Goal: Entertainment & Leisure: Consume media (video, audio)

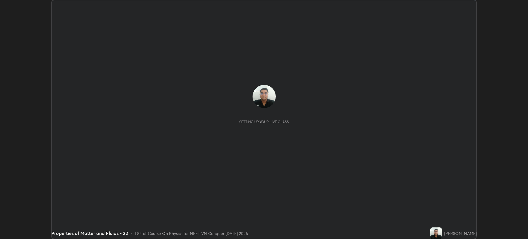
scroll to position [239, 527]
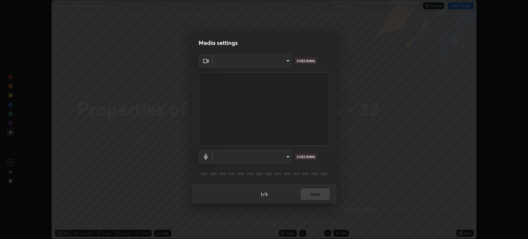
type input "b514d6723dd4d3c471526cd53b1784ca3f70d9044c5aa72a57affb8596088c16"
type input "4b0bcb73a5cd5ad7ac8f15a43def5814917f8cfc26a0fcb8ea41dee10f63b9ca"
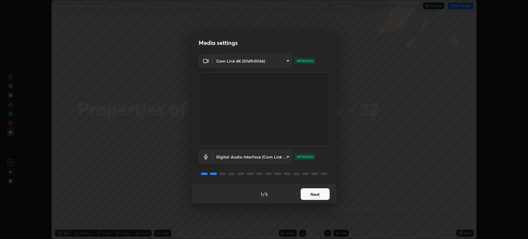
click at [314, 192] on button "Next" at bounding box center [314, 194] width 29 height 12
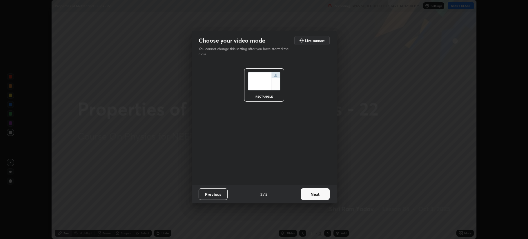
click at [315, 193] on button "Next" at bounding box center [314, 194] width 29 height 12
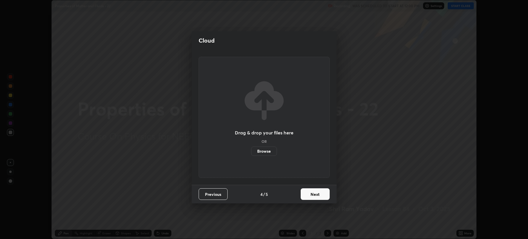
click at [315, 194] on button "Next" at bounding box center [314, 194] width 29 height 12
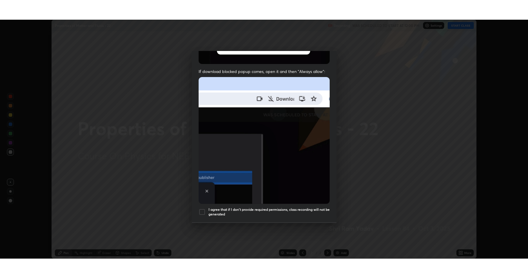
scroll to position [118, 0]
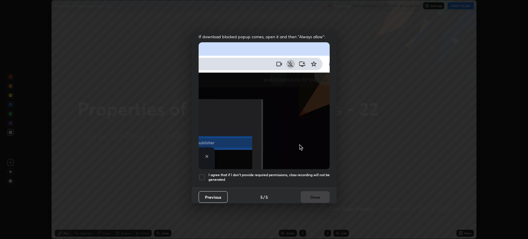
click at [202, 174] on div at bounding box center [201, 177] width 7 height 7
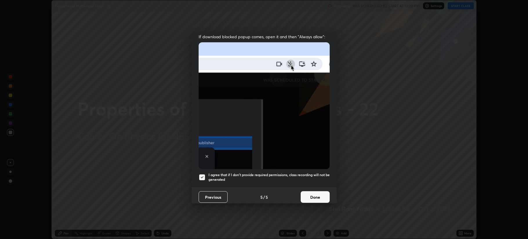
click at [304, 193] on button "Done" at bounding box center [314, 197] width 29 height 12
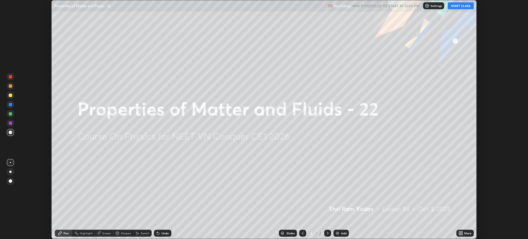
click at [456, 6] on button "START CLASS" at bounding box center [460, 5] width 26 height 7
click at [467, 234] on div "More" at bounding box center [467, 233] width 7 height 3
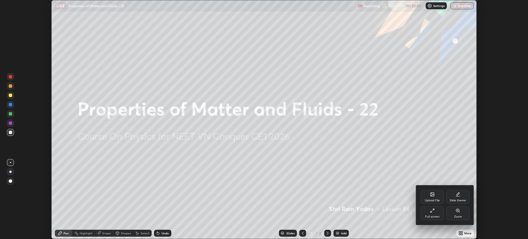
click at [431, 214] on div "Full screen" at bounding box center [431, 213] width 23 height 14
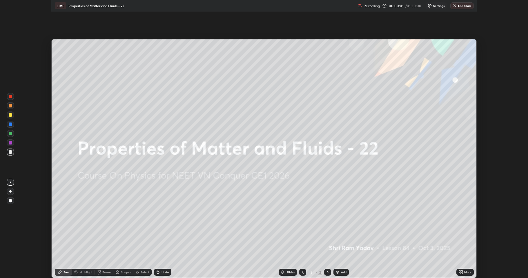
scroll to position [278, 528]
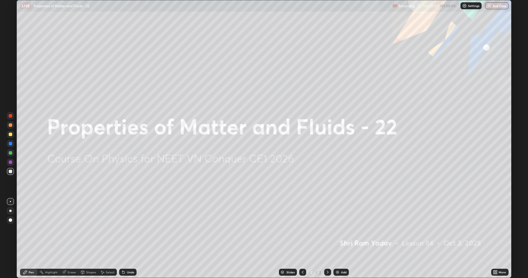
click at [343, 239] on div "Add" at bounding box center [344, 272] width 6 height 3
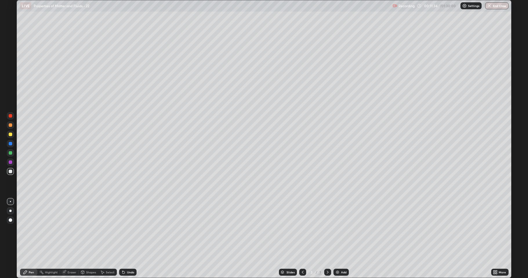
click at [126, 239] on div "Undo" at bounding box center [127, 272] width 17 height 7
click at [128, 239] on div "Undo" at bounding box center [130, 272] width 7 height 3
click at [342, 239] on div "Add" at bounding box center [344, 272] width 6 height 3
click at [127, 239] on div "Undo" at bounding box center [130, 272] width 7 height 3
click at [336, 239] on div "Add" at bounding box center [340, 272] width 15 height 7
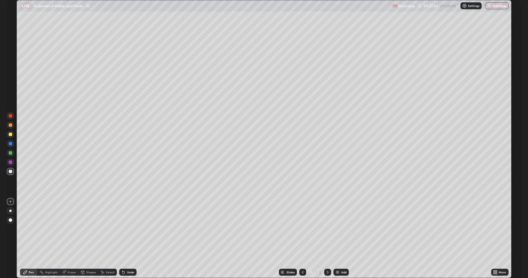
click at [10, 153] on div at bounding box center [10, 152] width 3 height 3
click at [11, 173] on div at bounding box center [10, 171] width 3 height 3
click at [342, 239] on div "Add" at bounding box center [340, 272] width 15 height 7
click at [122, 239] on icon at bounding box center [122, 271] width 1 height 1
click at [125, 239] on div "Undo" at bounding box center [127, 272] width 17 height 7
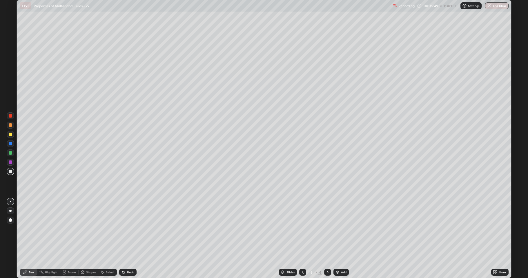
click at [128, 239] on div "Undo" at bounding box center [127, 272] width 17 height 7
click at [337, 239] on img at bounding box center [337, 272] width 5 height 5
click at [341, 239] on div "Add" at bounding box center [344, 272] width 6 height 3
click at [129, 239] on div "Undo" at bounding box center [130, 272] width 7 height 3
click at [127, 239] on div "Undo" at bounding box center [130, 272] width 7 height 3
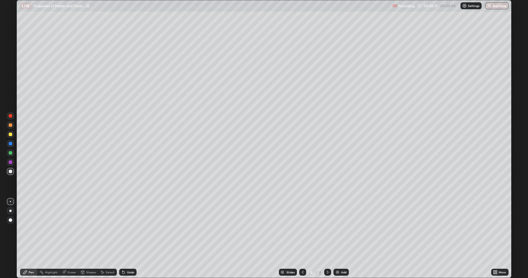
click at [341, 239] on div "Add" at bounding box center [344, 272] width 6 height 3
click at [126, 239] on div "Undo" at bounding box center [127, 272] width 17 height 7
click at [125, 239] on div "Undo" at bounding box center [127, 272] width 17 height 7
click at [337, 239] on img at bounding box center [337, 272] width 5 height 5
click at [133, 239] on div "Undo" at bounding box center [127, 272] width 17 height 7
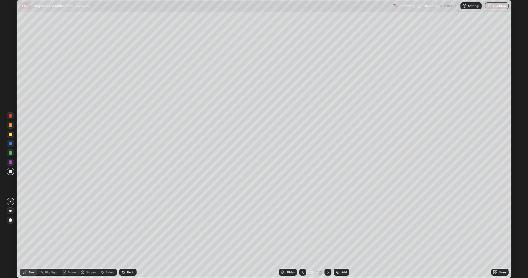
click at [128, 239] on div "Undo" at bounding box center [130, 272] width 7 height 3
click at [129, 239] on div "Undo" at bounding box center [130, 272] width 7 height 3
click at [128, 239] on div "Undo" at bounding box center [127, 272] width 17 height 7
click at [337, 239] on img at bounding box center [337, 272] width 5 height 5
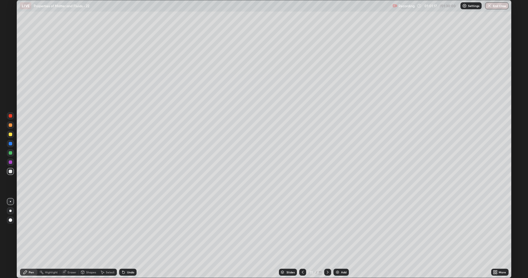
click at [126, 239] on div "Undo" at bounding box center [127, 272] width 17 height 7
click at [127, 239] on div "Undo" at bounding box center [130, 272] width 7 height 3
click at [342, 239] on div "Add" at bounding box center [344, 272] width 6 height 3
click at [338, 239] on div "Add" at bounding box center [340, 272] width 15 height 7
click at [496, 6] on button "End Class" at bounding box center [496, 5] width 23 height 7
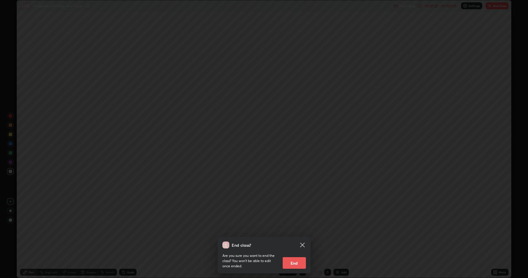
click at [300, 239] on button "End" at bounding box center [293, 263] width 23 height 12
